Goal: Check status: Check status

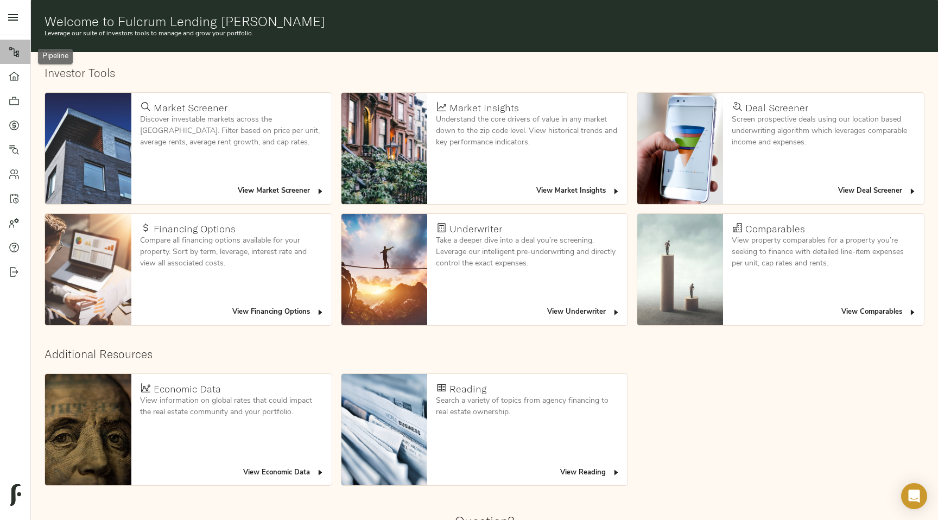
click at [15, 53] on icon at bounding box center [14, 52] width 11 height 11
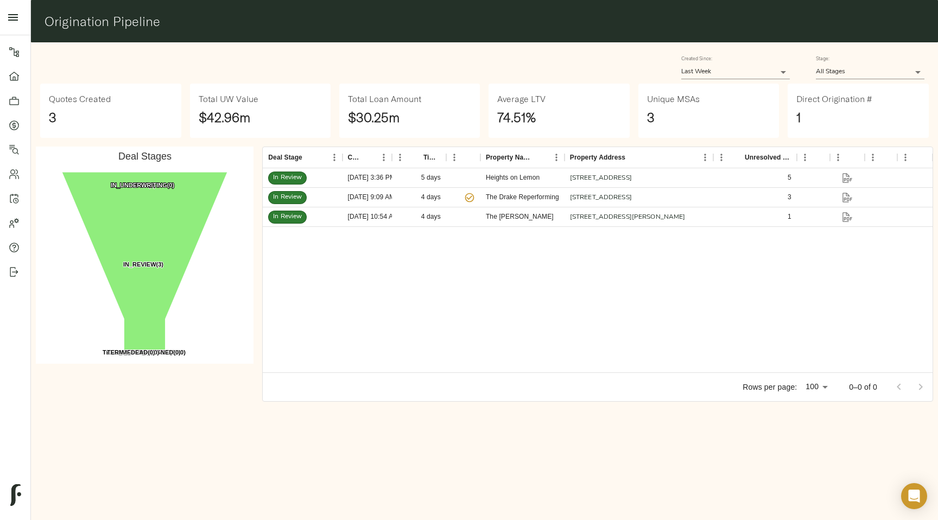
click at [783, 71] on body "Fulcrum Lending Pipeline Dashboard Portfolio Quotes Search Users Activity Accou…" at bounding box center [469, 260] width 938 height 520
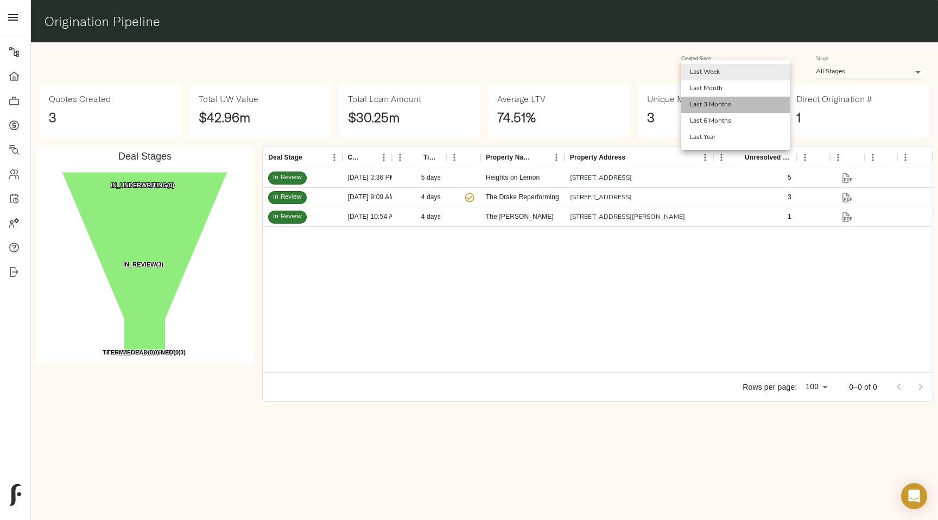
click at [773, 109] on li "Last 3 Months" at bounding box center [736, 105] width 109 height 16
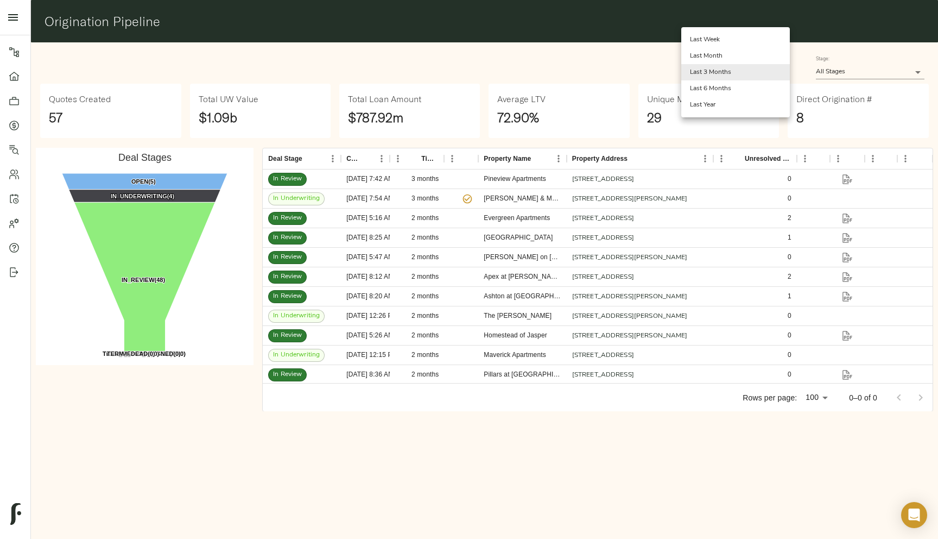
click at [771, 76] on body "Fulcrum Lending Pipeline Dashboard Portfolio Quotes Search Users Activity Accou…" at bounding box center [469, 269] width 938 height 539
click at [771, 87] on li "Last 6 Months" at bounding box center [736, 88] width 109 height 16
type input "180"
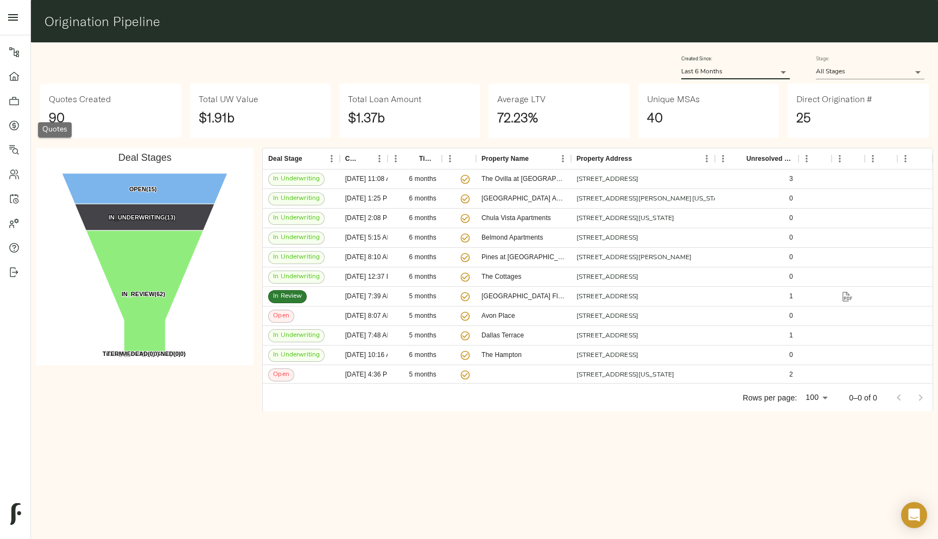
click at [15, 123] on icon at bounding box center [13, 125] width 3 height 6
